Goal: Information Seeking & Learning: Learn about a topic

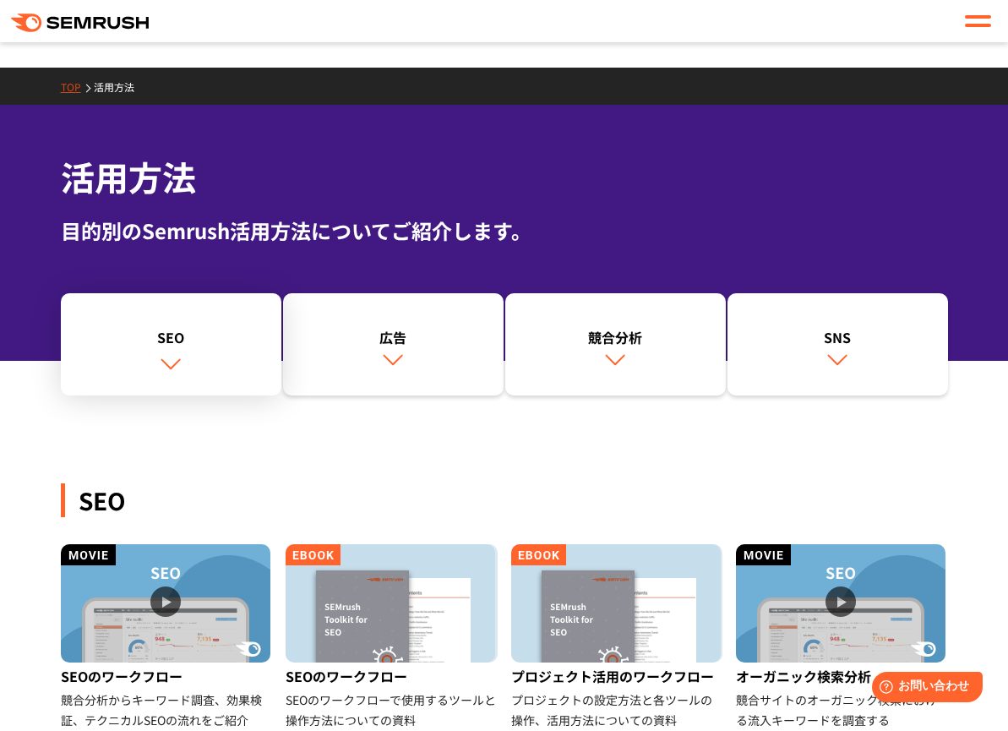
click at [233, 331] on div "SEO" at bounding box center [171, 337] width 204 height 20
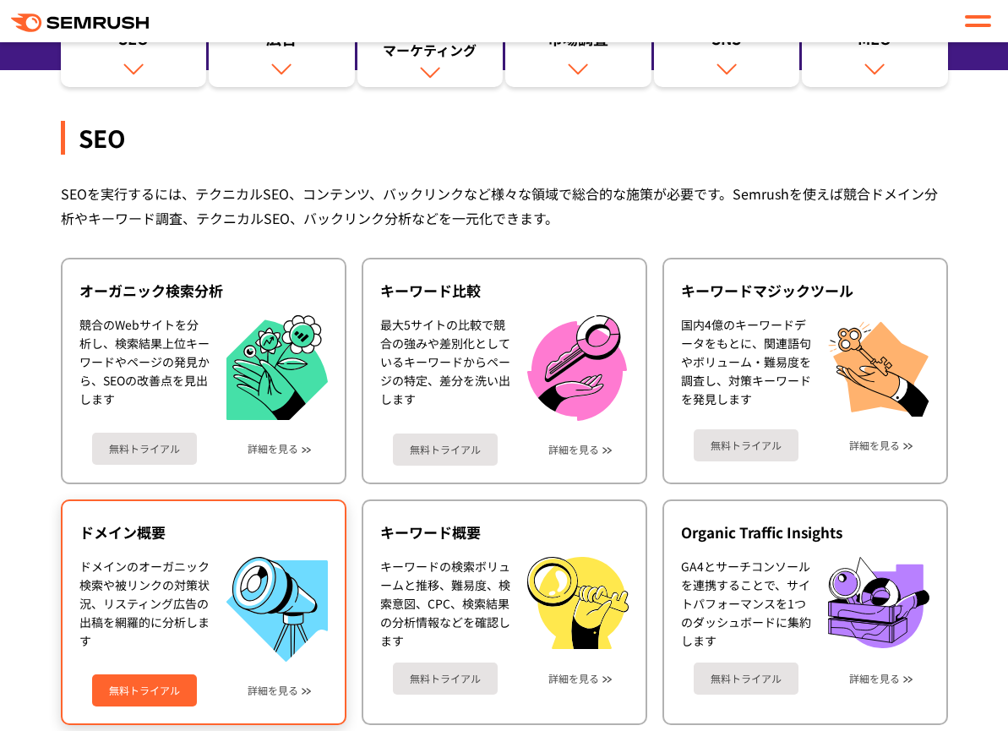
scroll to position [293, 0]
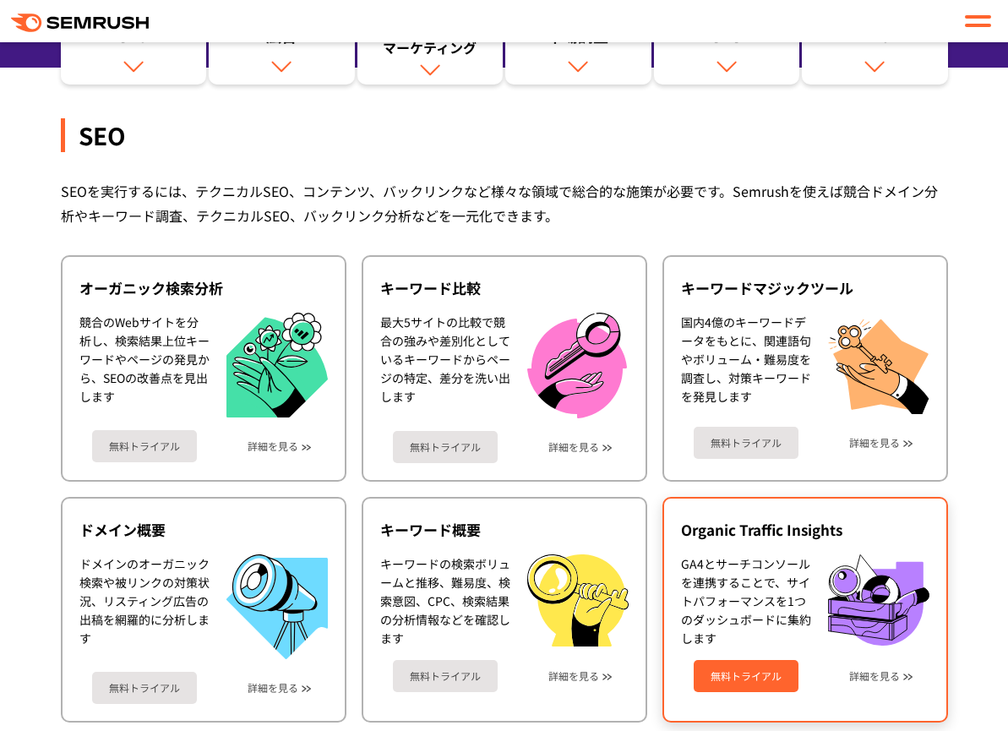
click at [860, 533] on div "Organic Traffic Insights" at bounding box center [805, 530] width 249 height 20
click at [722, 668] on link "無料トライアル" at bounding box center [746, 676] width 105 height 32
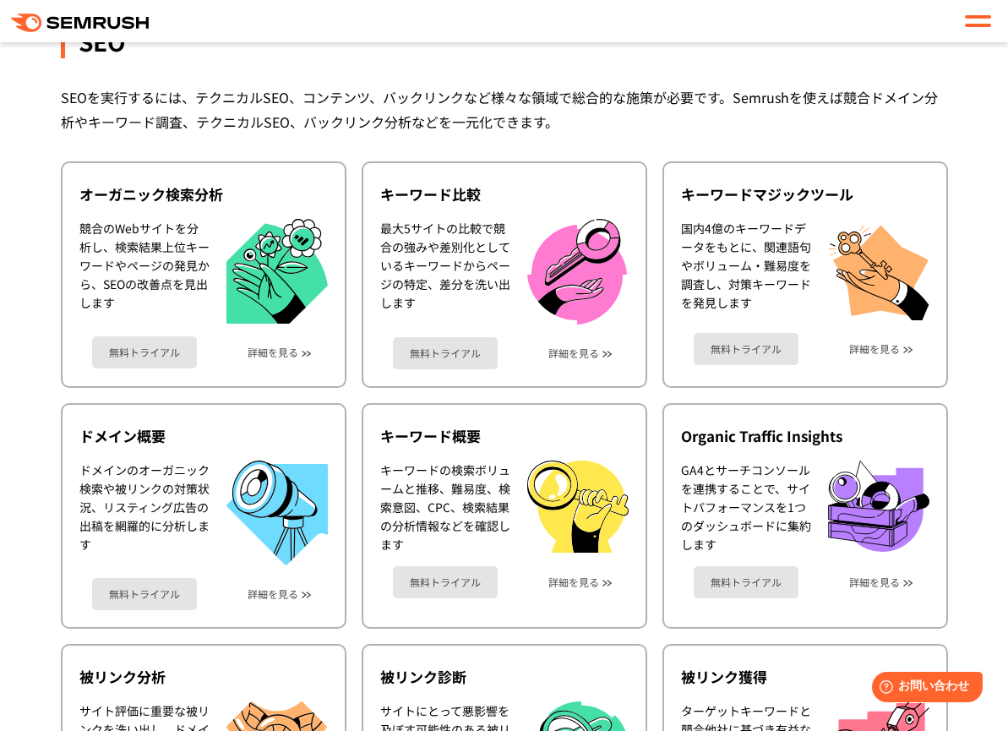
scroll to position [420, 0]
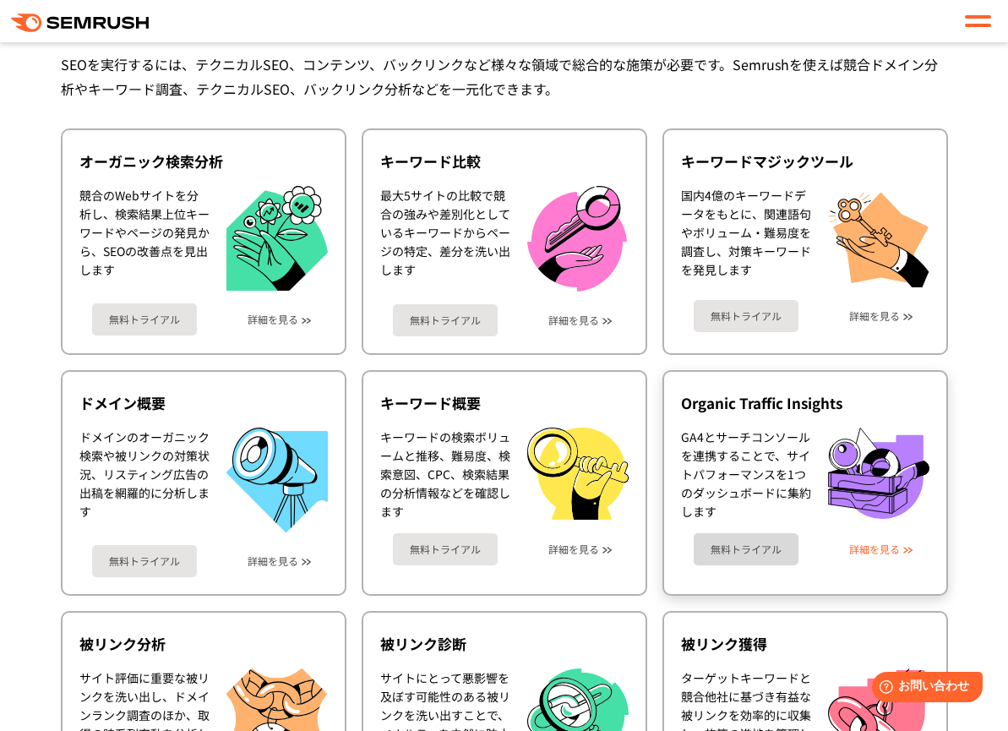
click at [893, 551] on link "詳細を見る" at bounding box center [875, 550] width 51 height 12
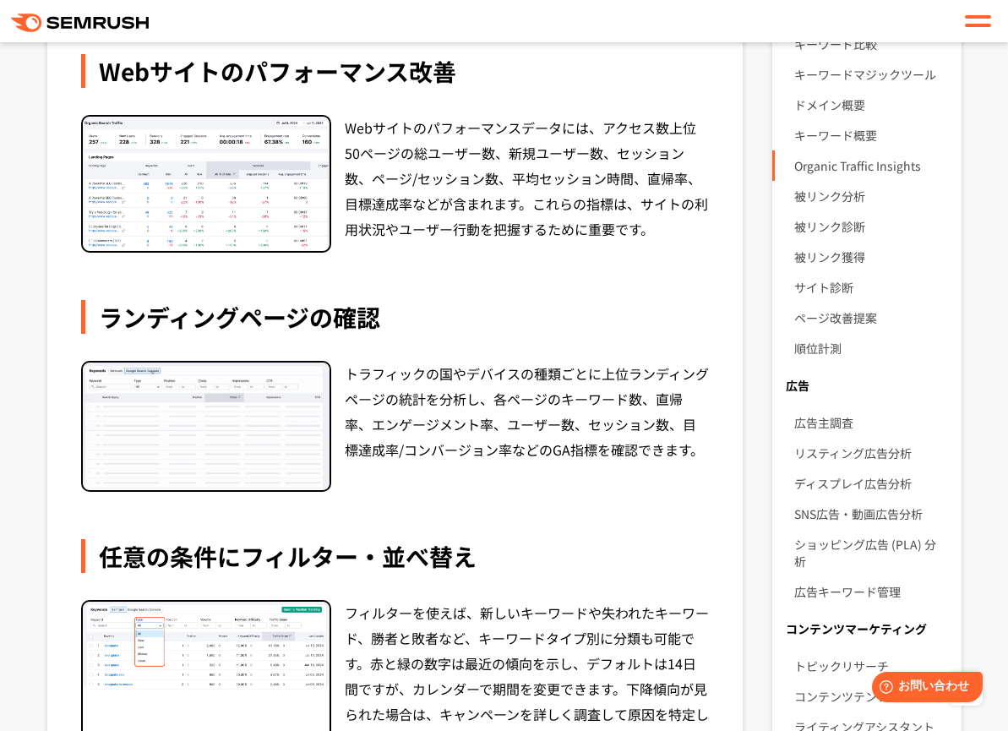
scroll to position [352, 0]
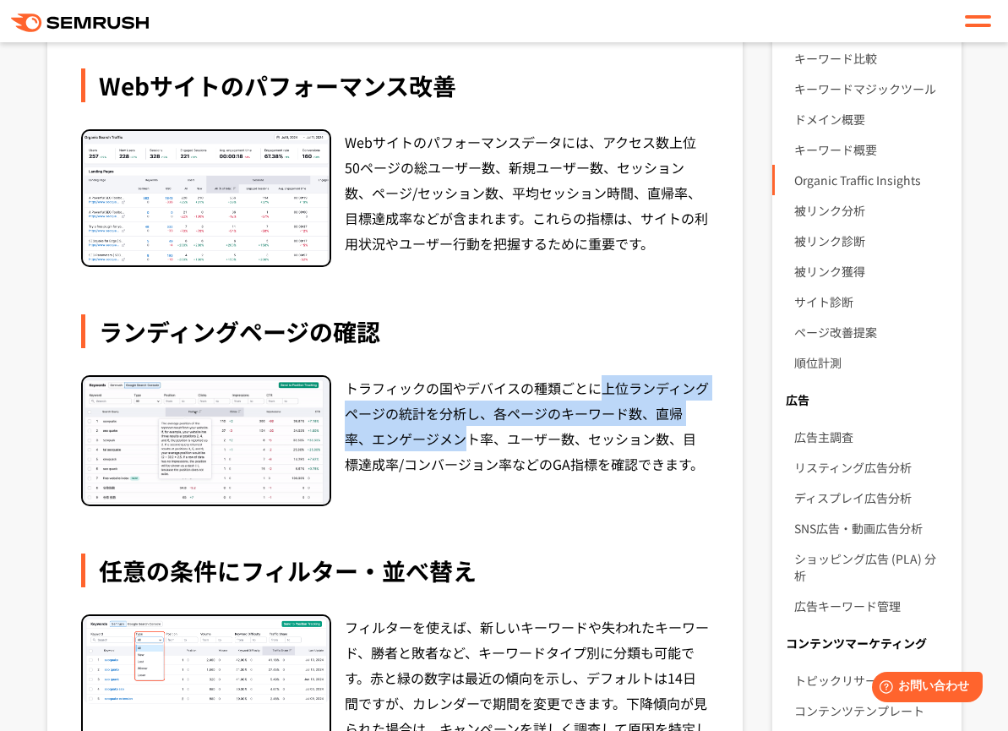
drag, startPoint x: 598, startPoint y: 391, endPoint x: 444, endPoint y: 442, distance: 163.1
click at [444, 443] on div "トラフィックの国やデバイスの種類ごとに上位ランディングページの統計を分析し、各ページのキーワード数、直帰率、エンゲージメント率、ユーザー数、セッション数、目標…" at bounding box center [527, 440] width 365 height 131
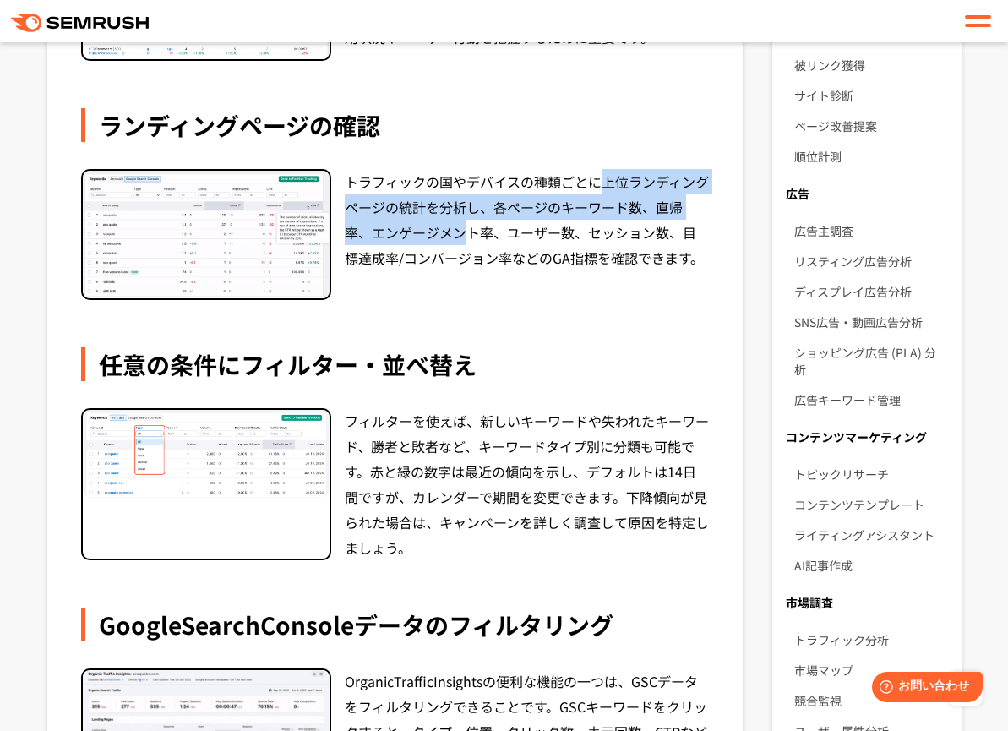
scroll to position [568, 0]
